Goal: Task Accomplishment & Management: Manage account settings

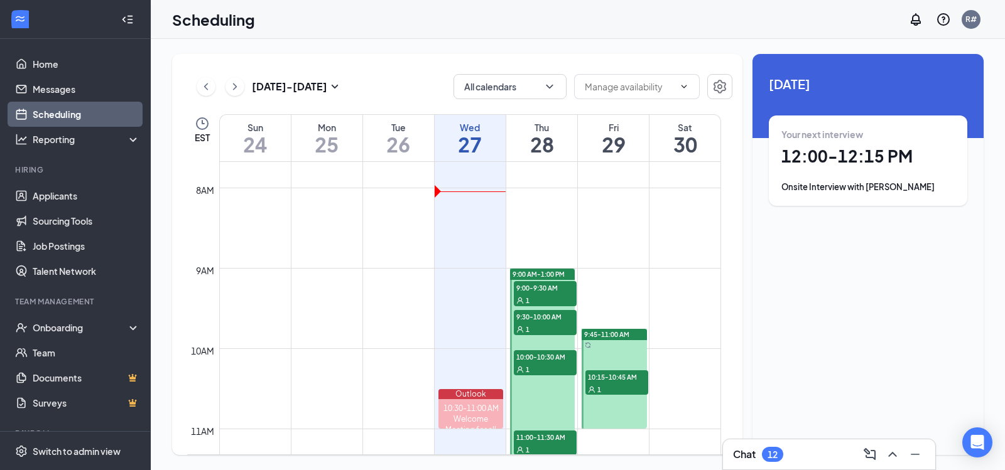
scroll to position [869, 0]
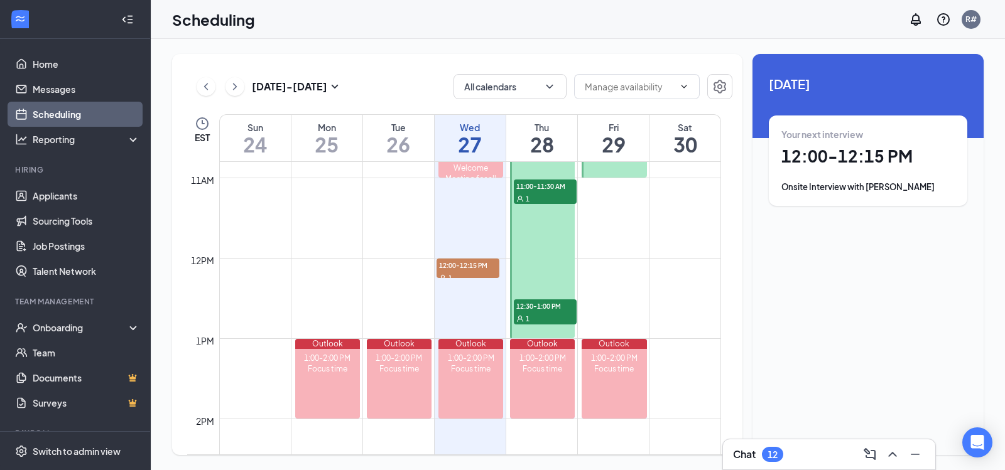
click at [541, 193] on div "1" at bounding box center [545, 198] width 63 height 13
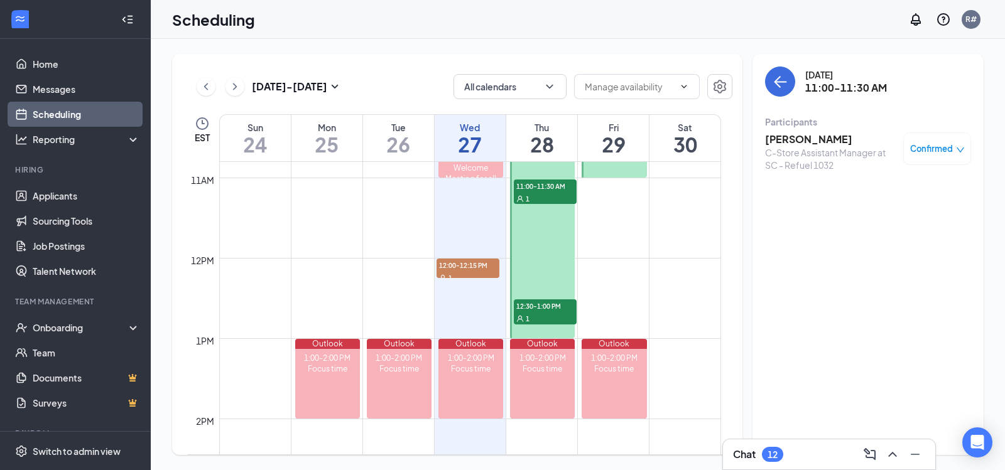
click at [813, 142] on h3 "[PERSON_NAME]" at bounding box center [831, 140] width 132 height 14
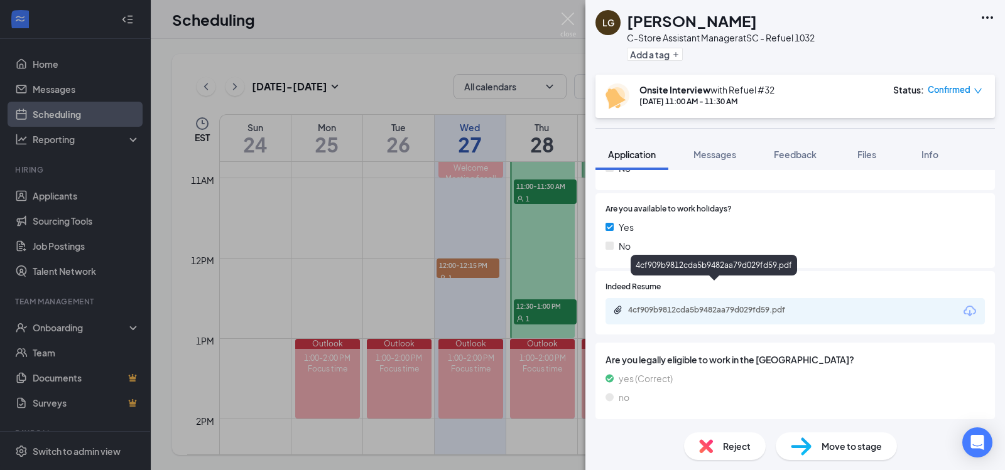
scroll to position [845, 0]
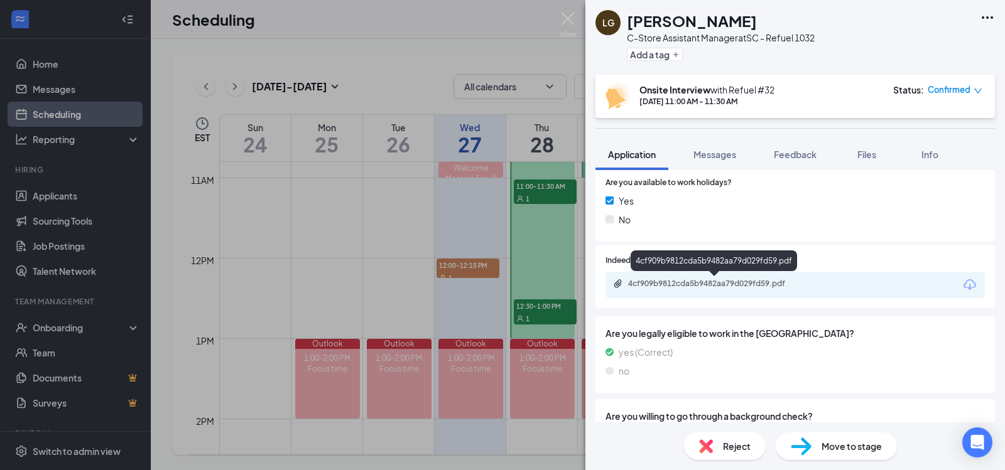
click at [751, 285] on div "4cf909b9812cda5b9482aa79d029fd59.pdf" at bounding box center [716, 284] width 176 height 10
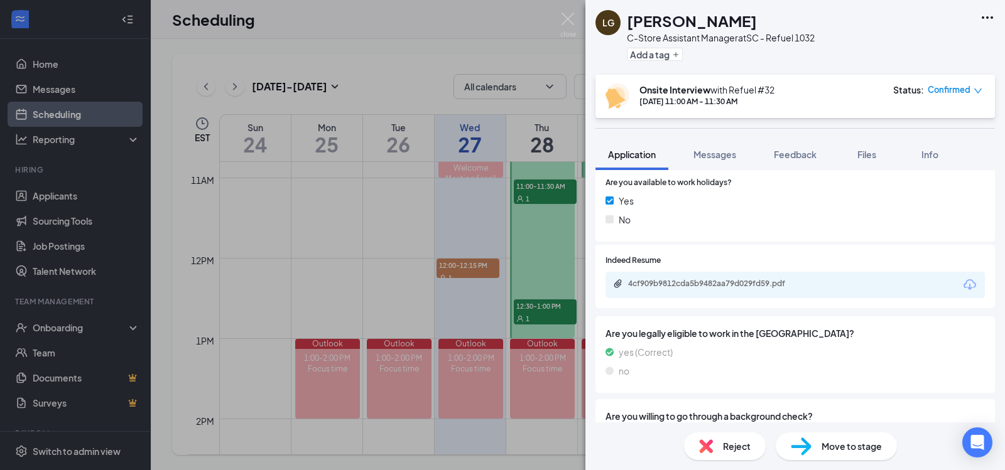
click at [560, 21] on div "LG [PERSON_NAME]-Store Assistant Manager at SC - Refuel 1032 Add a tag Onsite I…" at bounding box center [502, 235] width 1005 height 470
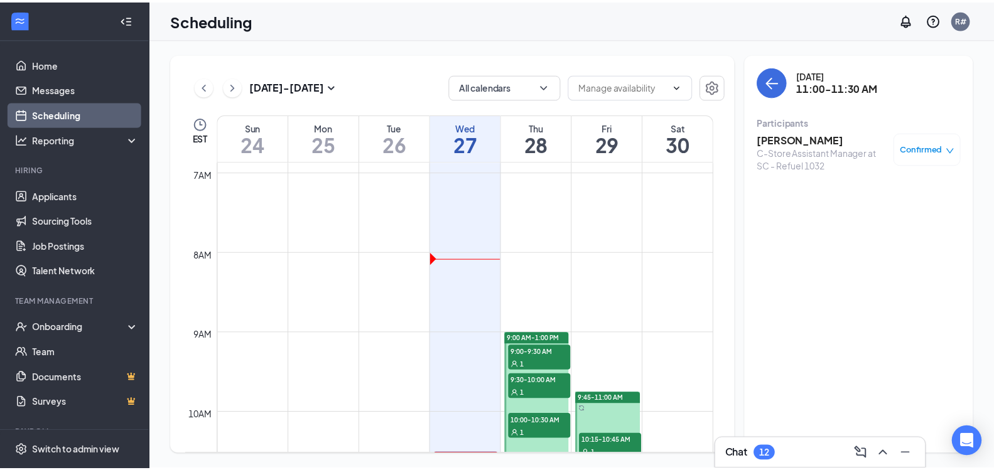
scroll to position [538, 0]
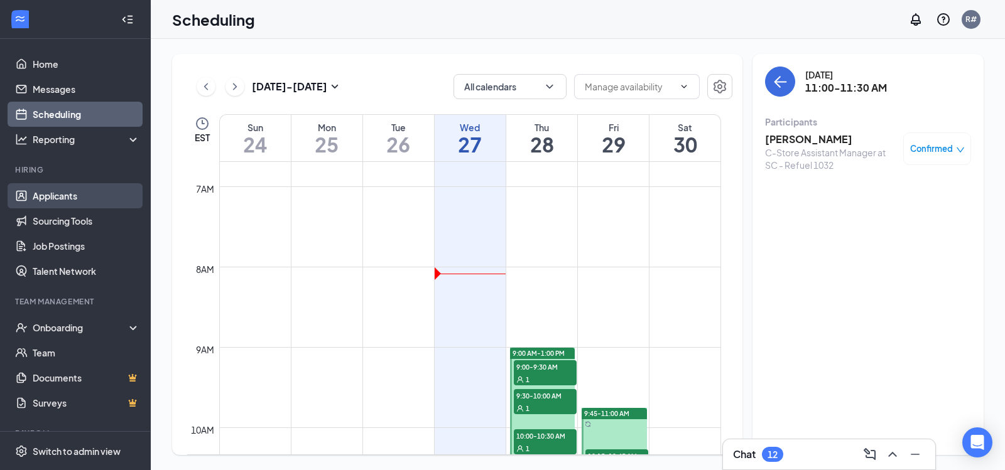
drag, startPoint x: 82, startPoint y: 194, endPoint x: 97, endPoint y: 188, distance: 16.7
click at [82, 193] on link "Applicants" at bounding box center [86, 195] width 107 height 25
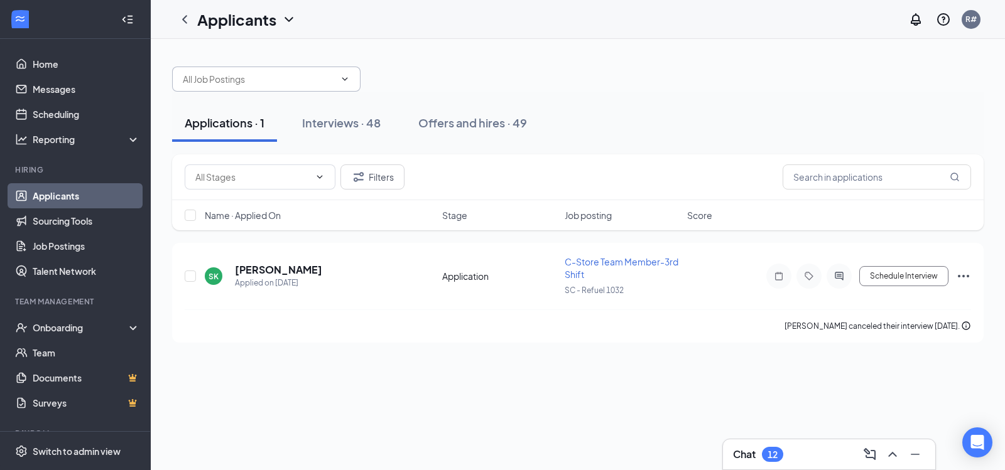
click at [345, 80] on icon "ChevronDown" at bounding box center [345, 79] width 10 height 10
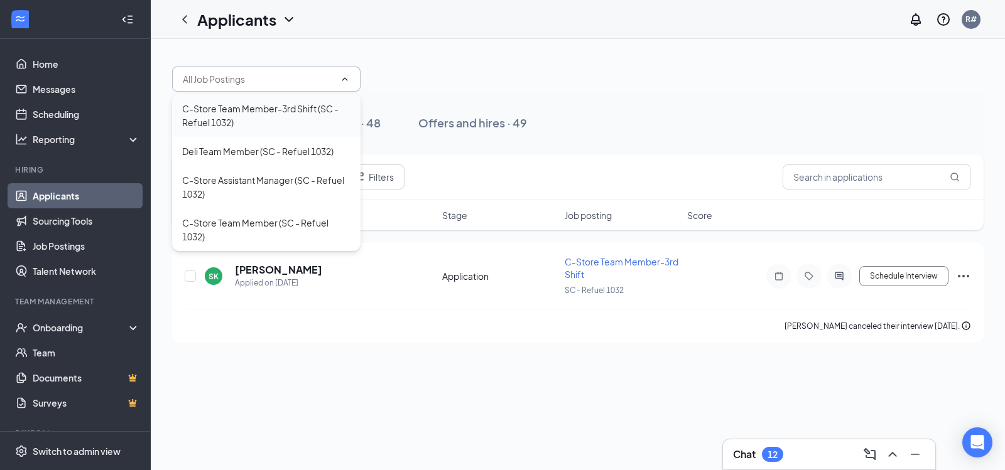
click at [308, 122] on div "C-Store Team Member-3rd Shift (SC - Refuel 1032)" at bounding box center [266, 116] width 168 height 28
type input "C-Store Team Member-3rd Shift (SC - Refuel 1032)"
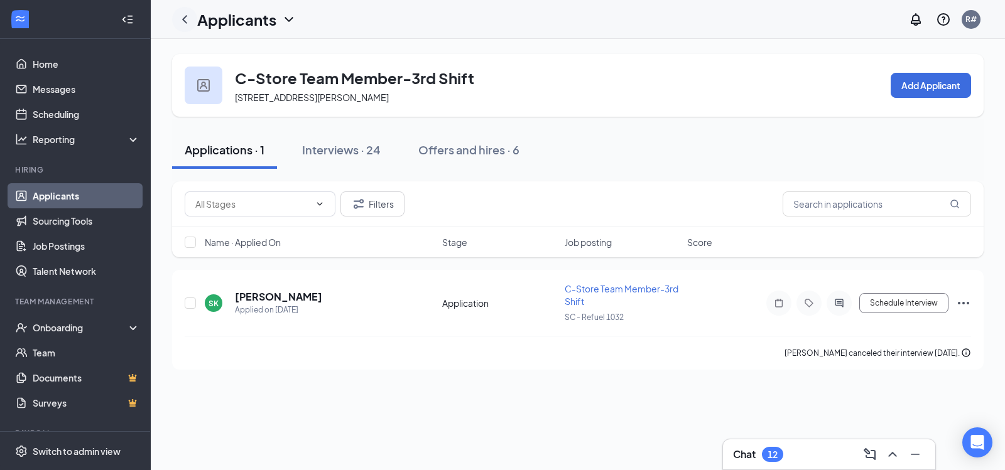
click at [188, 16] on icon "ChevronLeft" at bounding box center [184, 19] width 15 height 15
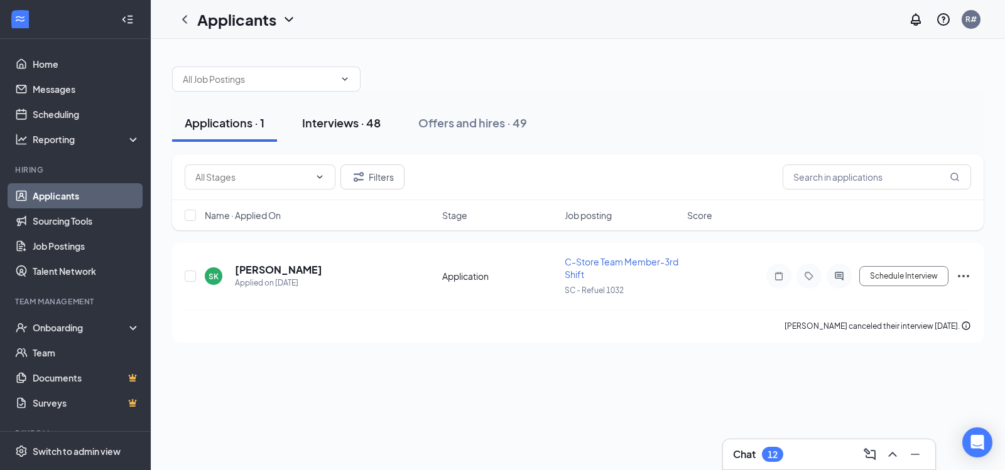
click at [330, 121] on div "Interviews · 48" at bounding box center [341, 123] width 79 height 16
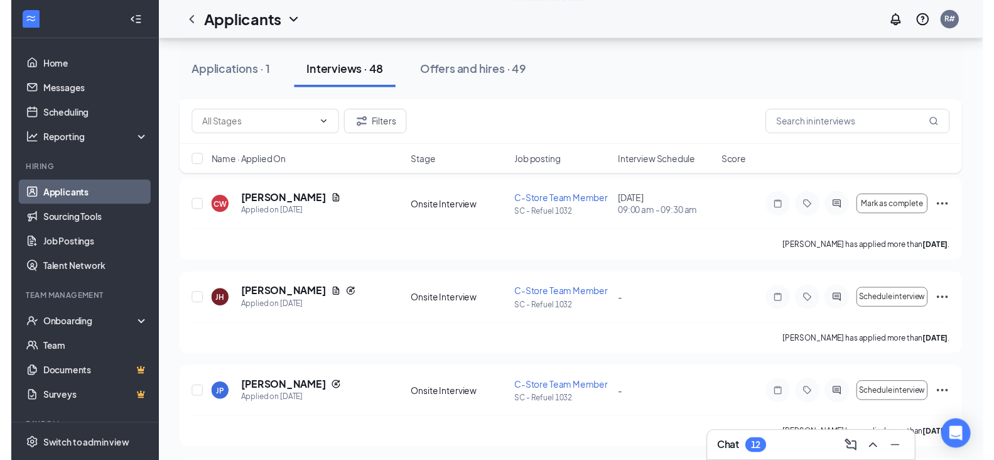
scroll to position [925, 0]
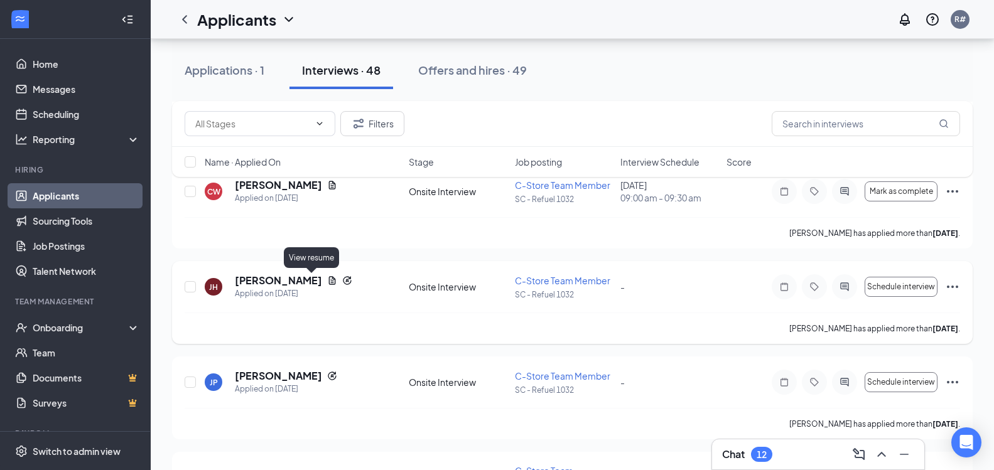
click at [327, 280] on icon "Document" at bounding box center [332, 281] width 10 height 10
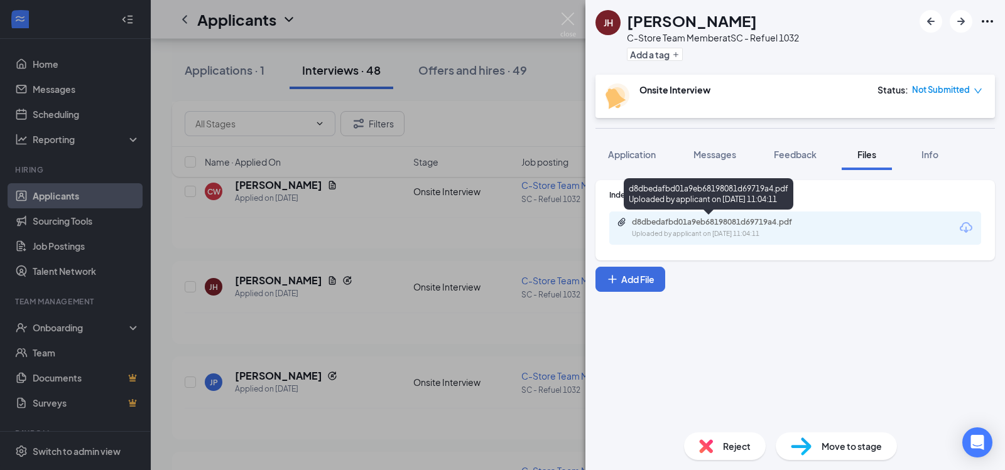
click at [756, 236] on div "Uploaded by applicant on [DATE] 11:04:11" at bounding box center [726, 234] width 188 height 10
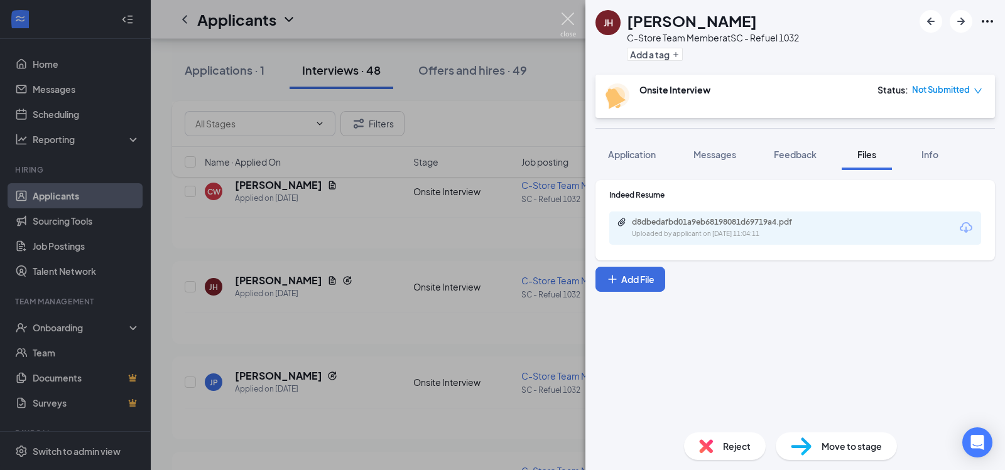
click at [565, 21] on img at bounding box center [568, 25] width 16 height 24
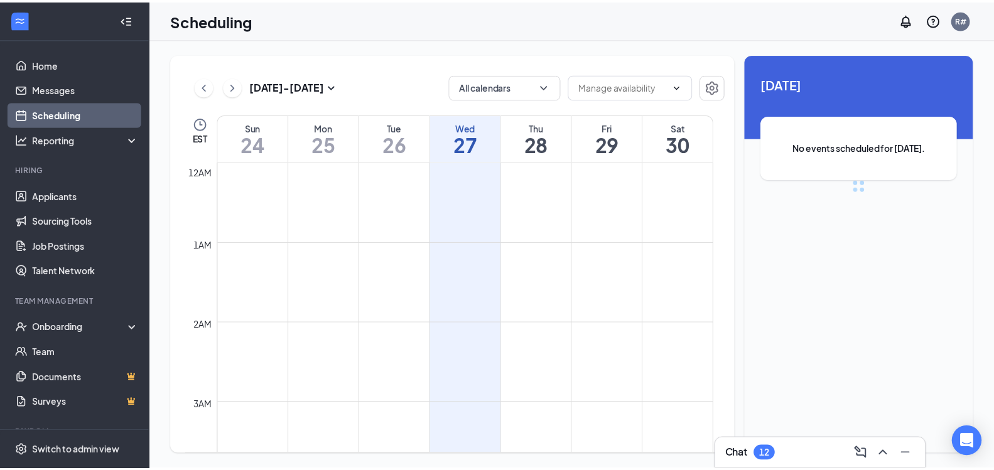
scroll to position [617, 0]
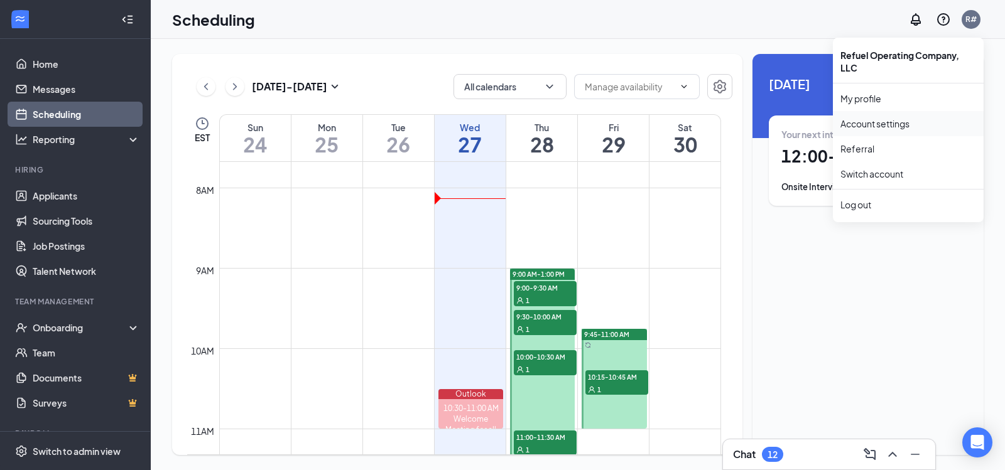
click at [912, 124] on link "Account settings" at bounding box center [908, 123] width 136 height 13
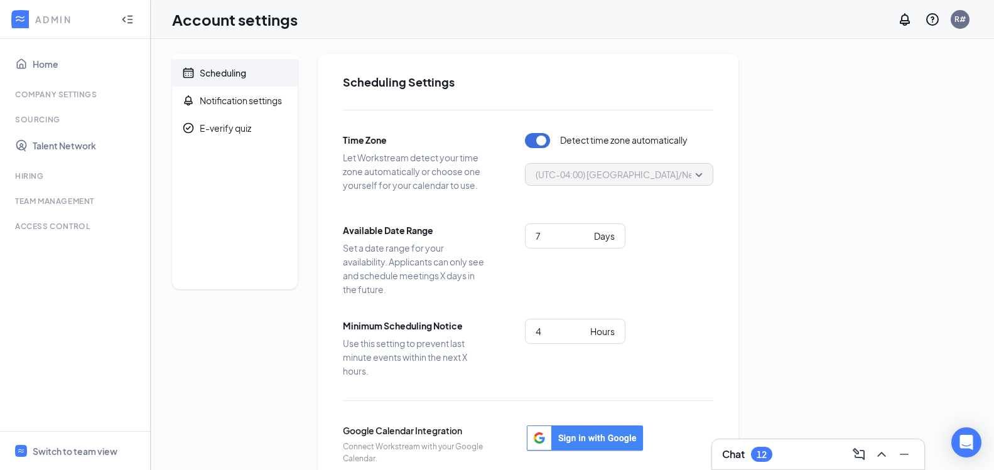
click at [134, 19] on div at bounding box center [127, 19] width 25 height 25
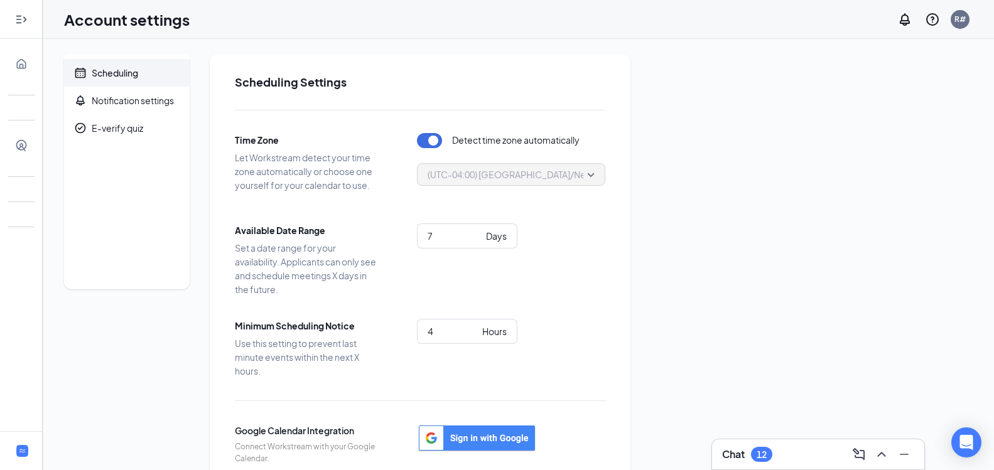
click at [30, 19] on div at bounding box center [21, 19] width 25 height 25
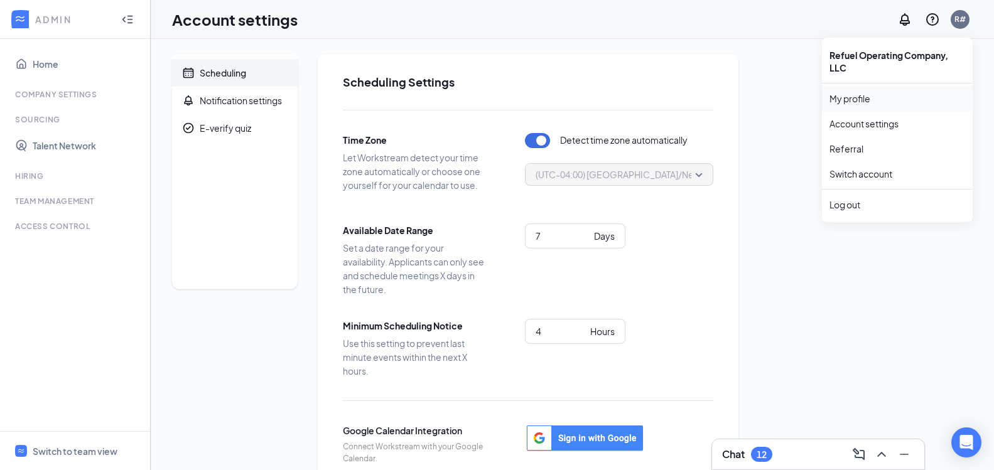
click at [906, 94] on link "My profile" at bounding box center [898, 98] width 136 height 13
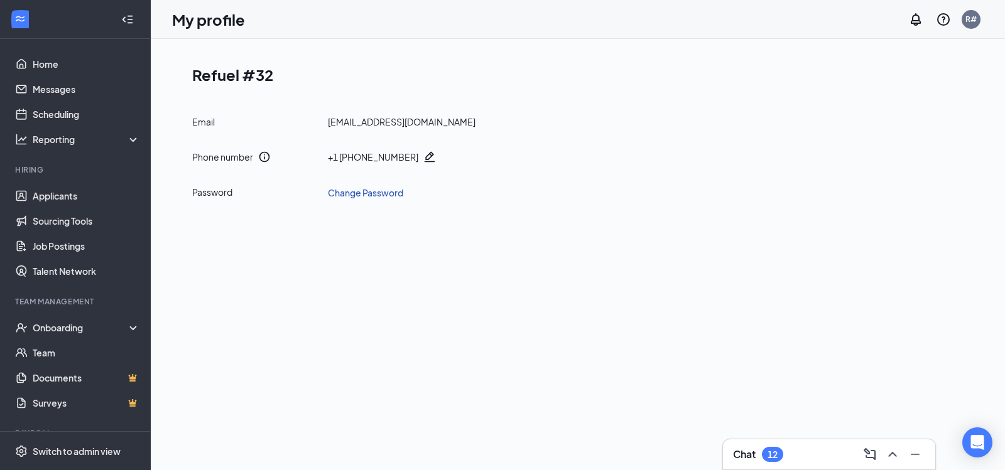
click at [355, 193] on link "Change Password" at bounding box center [365, 193] width 75 height 14
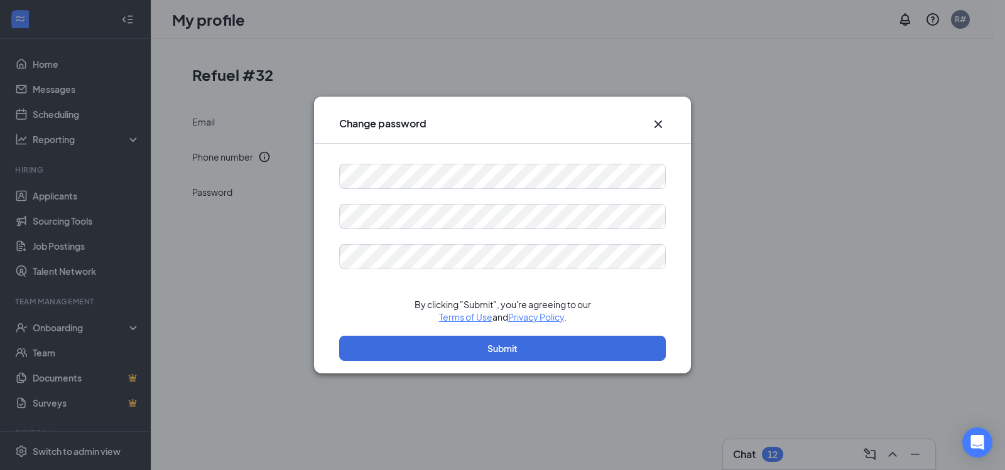
click at [659, 126] on icon "Cross" at bounding box center [659, 125] width 8 height 8
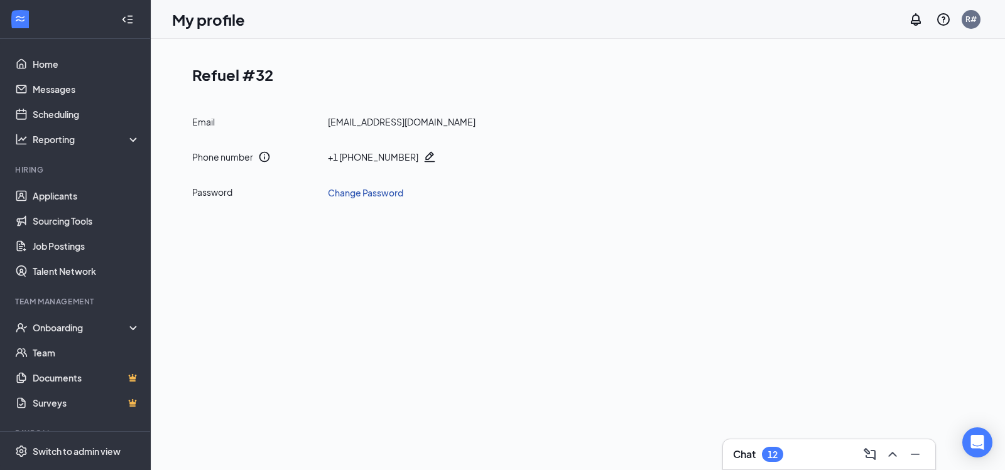
click at [376, 190] on link "Change Password" at bounding box center [365, 193] width 75 height 14
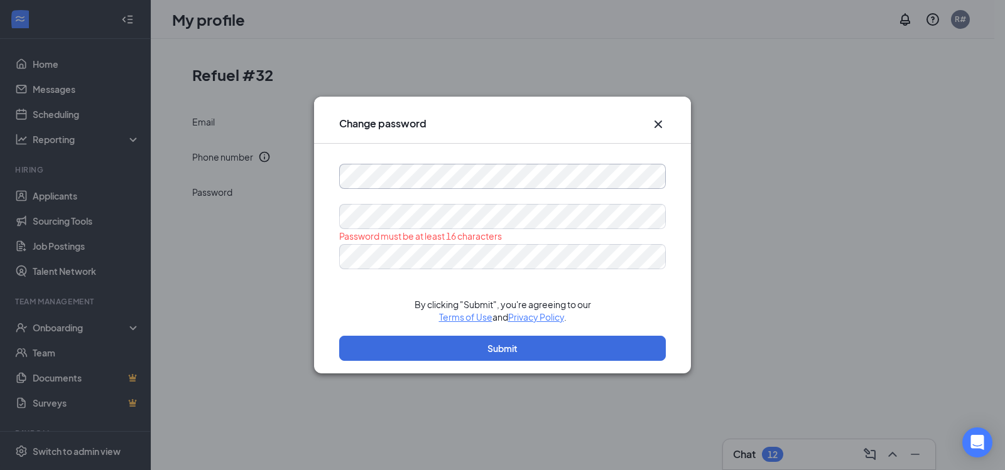
click at [298, 181] on div "Change password Password must be at least 16 characters By clicking "Submit", y…" at bounding box center [502, 235] width 1005 height 470
click at [312, 217] on div "Change password Password must be at least 16 characters By clicking "Submit", y…" at bounding box center [502, 235] width 1005 height 470
click at [661, 124] on icon "Cross" at bounding box center [658, 124] width 15 height 15
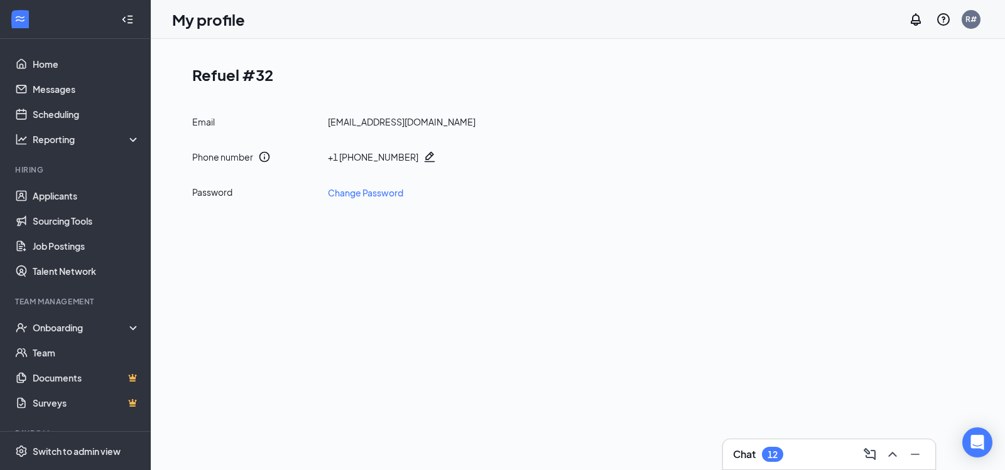
click at [425, 153] on icon "Pencil" at bounding box center [430, 157] width 11 height 11
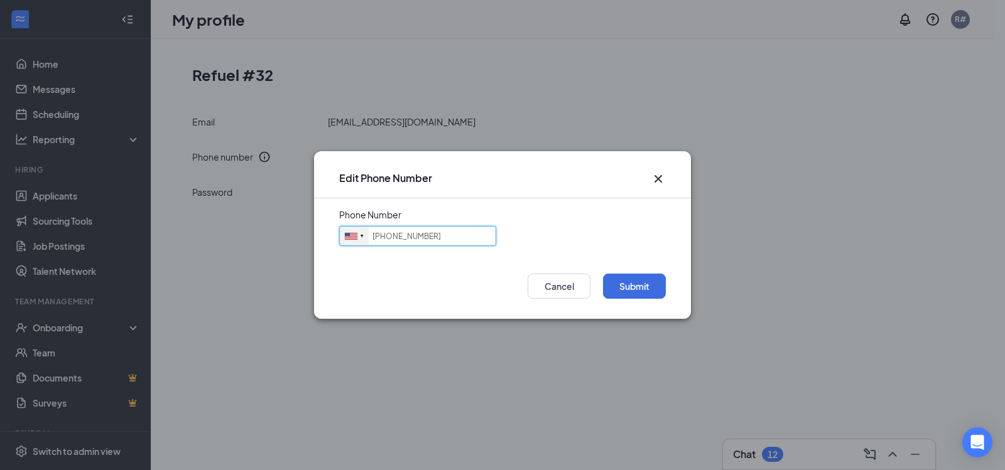
drag, startPoint x: 430, startPoint y: 231, endPoint x: 342, endPoint y: 227, distance: 87.4
click at [342, 227] on div "United States + 1 Singapore + 65 Canada + 1 Afghanistan (‫افغانستان‬‎) + 93 Alb…" at bounding box center [417, 236] width 157 height 20
type input "8433090413"
click at [614, 286] on button "Submit" at bounding box center [634, 286] width 63 height 25
